Goal: Information Seeking & Learning: Learn about a topic

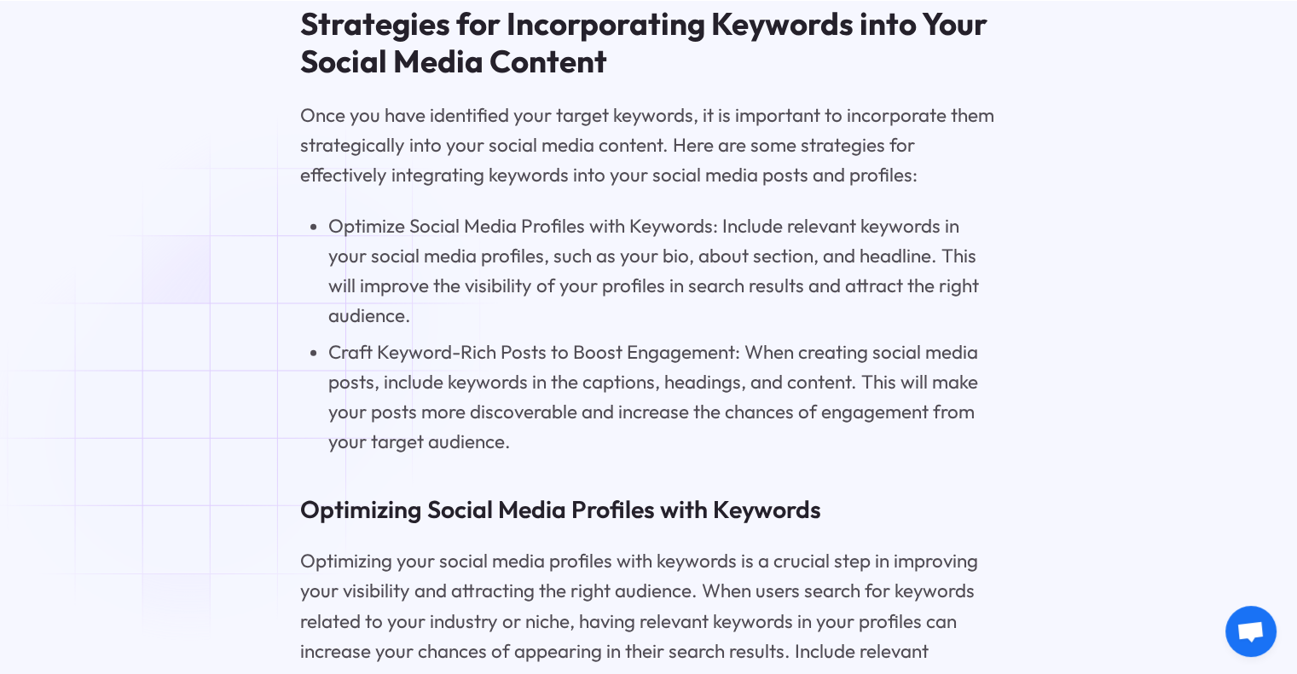
scroll to position [4877, 0]
click at [510, 456] on li "Craft Keyword-Rich Posts to Boost Engagement: When creating social media posts,…" at bounding box center [662, 396] width 669 height 119
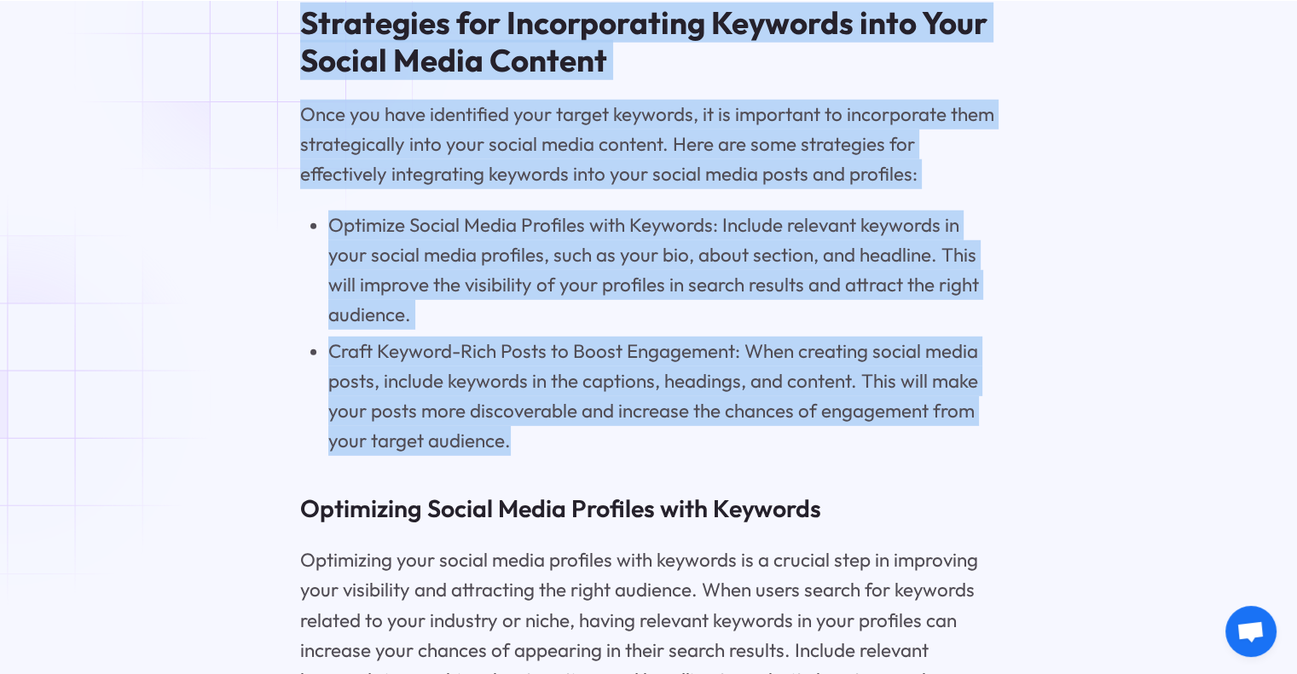
drag, startPoint x: 518, startPoint y: 460, endPoint x: 273, endPoint y: 28, distance: 497.2
copy div "Strategies for Incorporating Keywords into Your Social Media Content Once you h…"
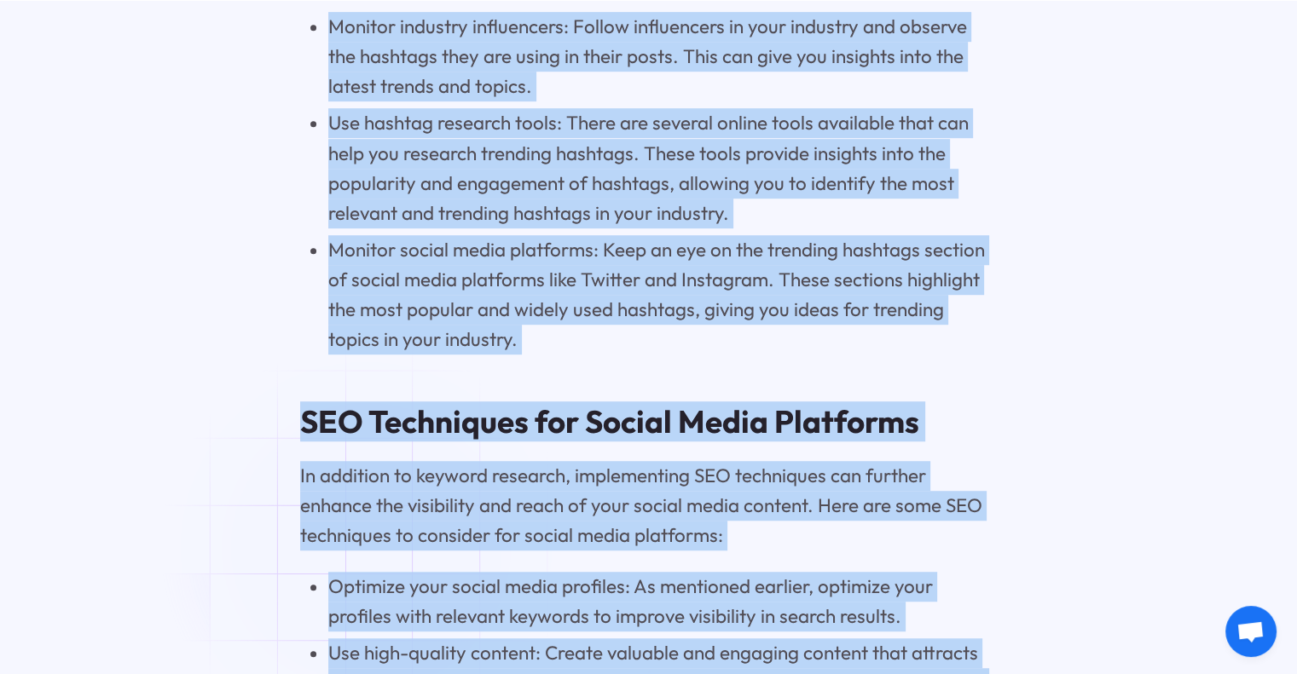
scroll to position [7453, 0]
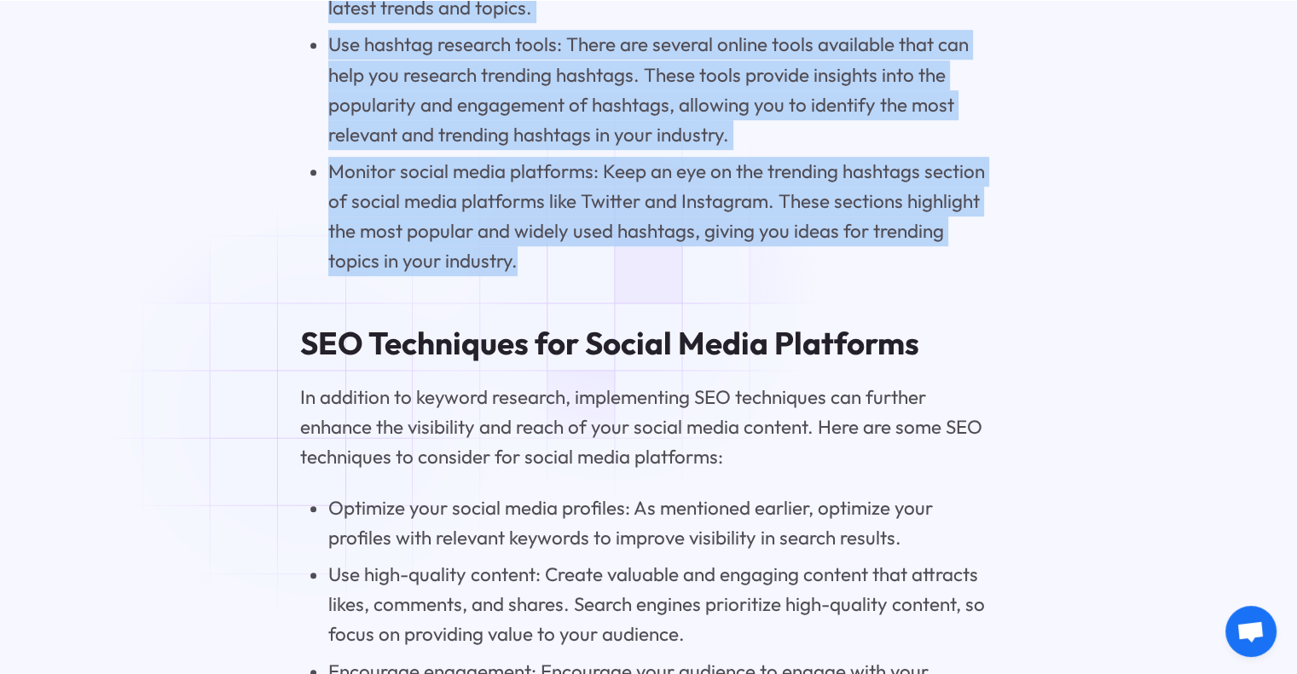
drag, startPoint x: 300, startPoint y: 170, endPoint x: 617, endPoint y: 296, distance: 341.4
copy div "Leveraging Hashtags as Keywords on Social Platforms Hashtags are an essential e…"
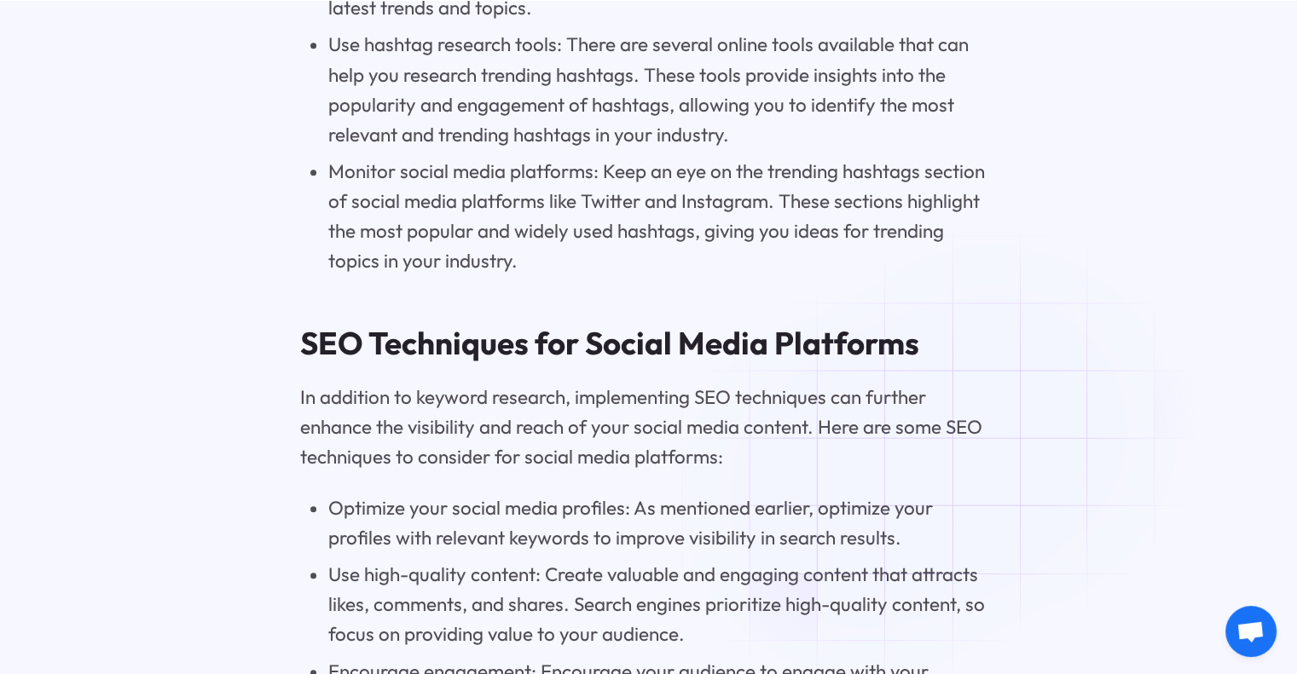
click at [874, 472] on p "In addition to keyword research, implementing SEO techniques can further enhanc…" at bounding box center [648, 428] width 697 height 90
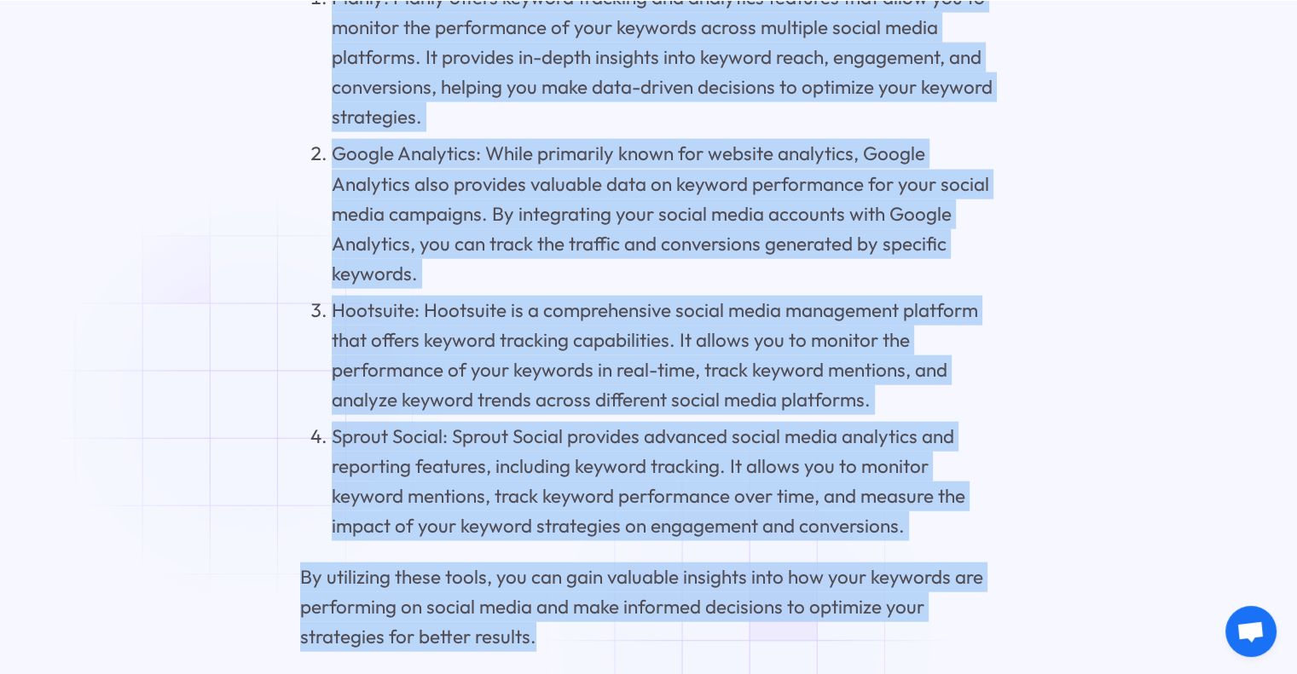
scroll to position [10626, 0]
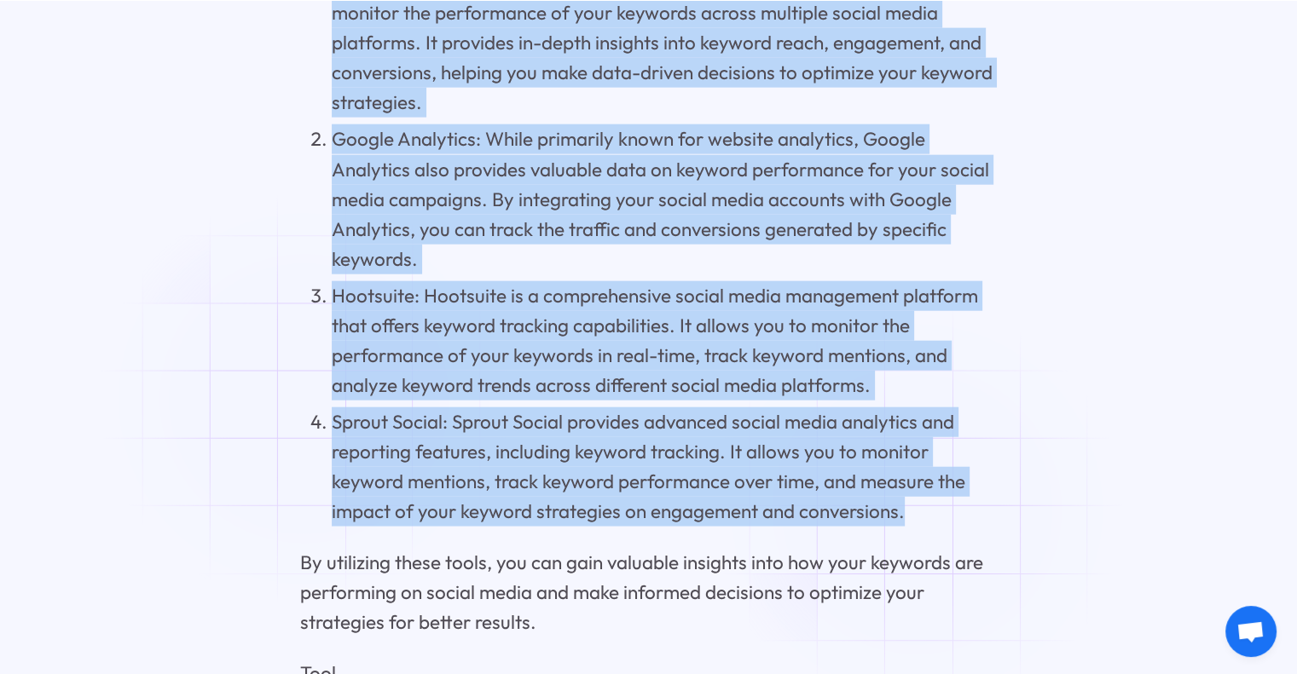
drag, startPoint x: 309, startPoint y: 118, endPoint x: 927, endPoint y: 510, distance: 732.2
copy div "Keyword Monitoring and Analytics on Social Media Once you have implemented your…"
